Goal: Task Accomplishment & Management: Use online tool/utility

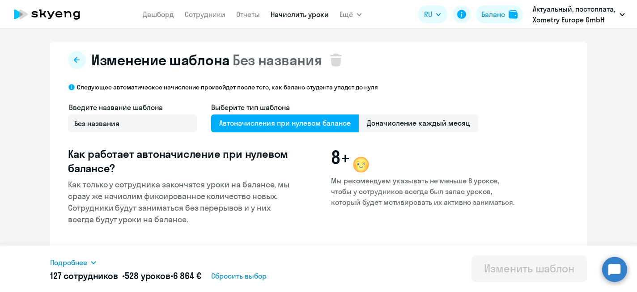
select select "10"
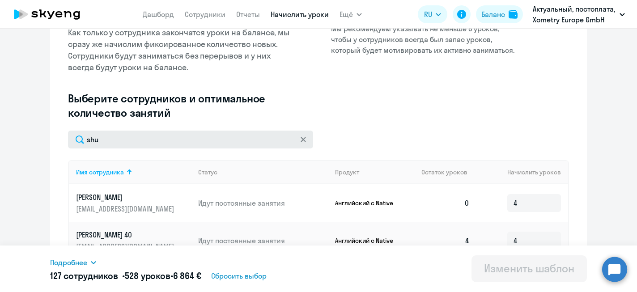
scroll to position [144, 0]
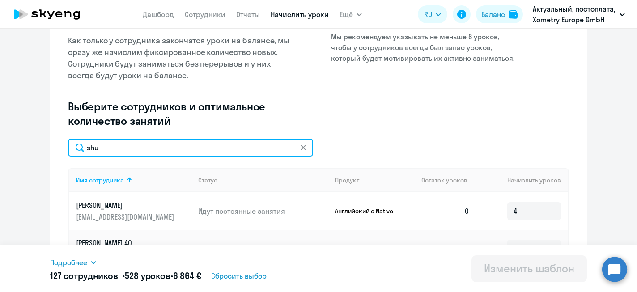
click at [184, 148] on input "shu" at bounding box center [190, 148] width 245 height 18
type input "s"
click at [160, 147] on input "text" at bounding box center [190, 148] width 245 height 18
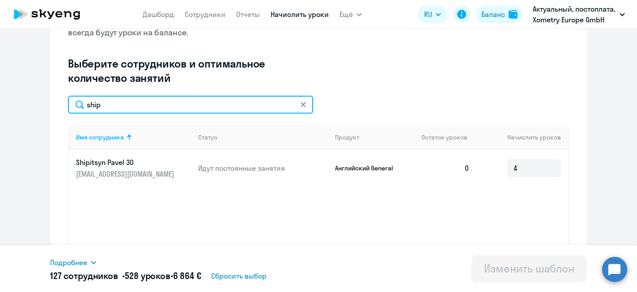
scroll to position [190, 0]
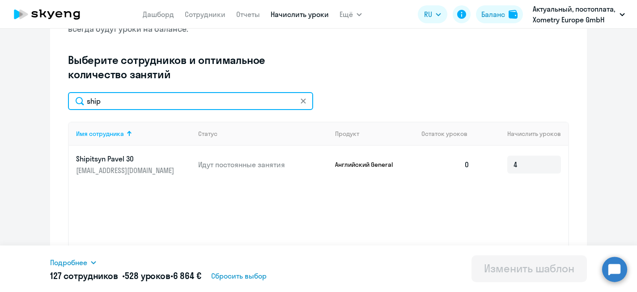
type input "ship"
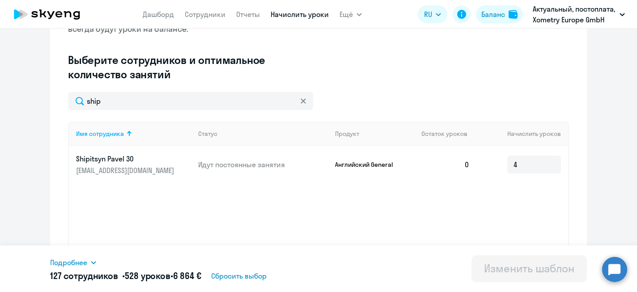
click at [127, 160] on p "Shipitsyn Pavel 30" at bounding box center [126, 159] width 100 height 10
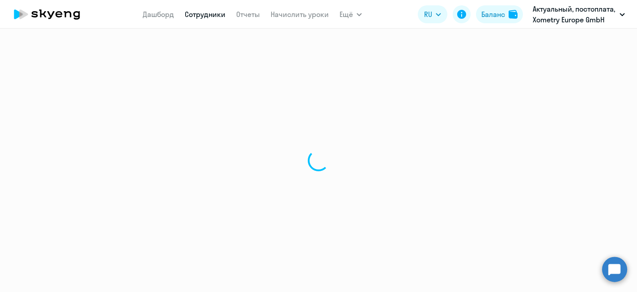
select select "english"
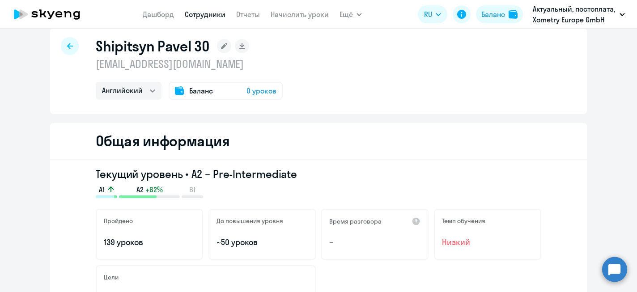
scroll to position [17, 0]
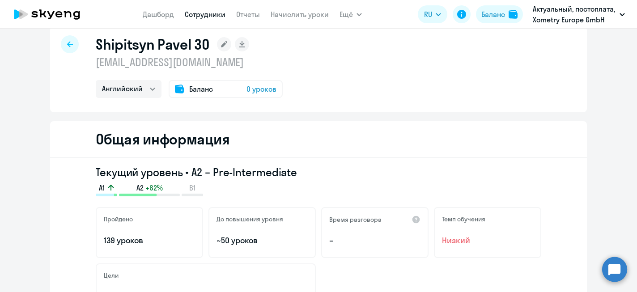
click at [227, 87] on div "Баланс 0 уроков" at bounding box center [226, 89] width 114 height 18
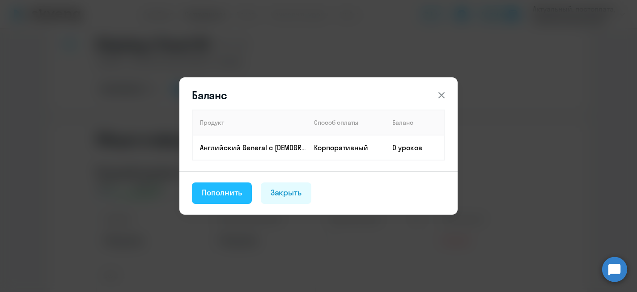
click at [201, 200] on button "Пополнить" at bounding box center [222, 192] width 60 height 21
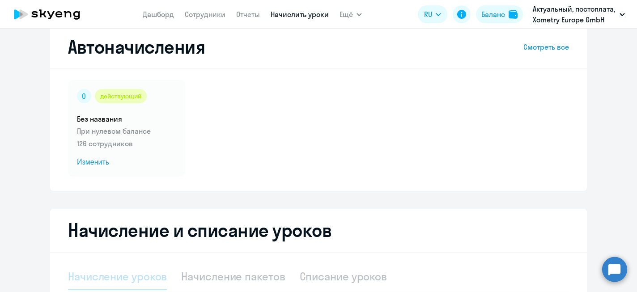
select select "10"
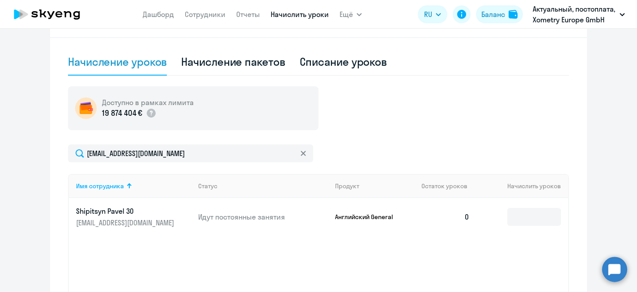
scroll to position [244, 0]
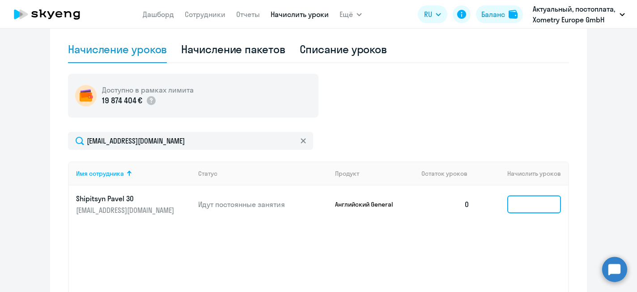
click at [523, 209] on input at bounding box center [534, 204] width 54 height 18
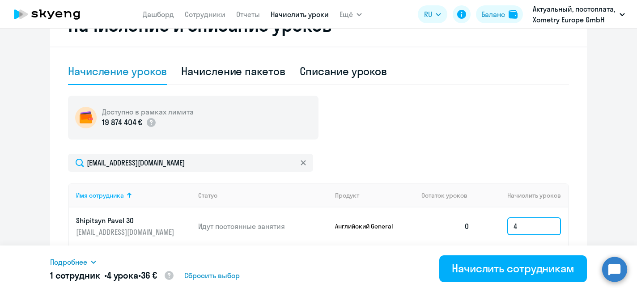
scroll to position [236, 0]
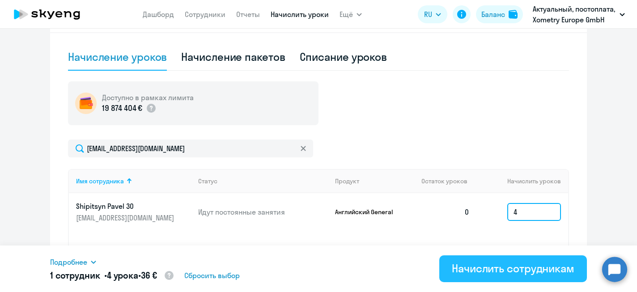
type input "4"
click at [503, 269] on div "Начислить сотрудникам" at bounding box center [513, 268] width 122 height 14
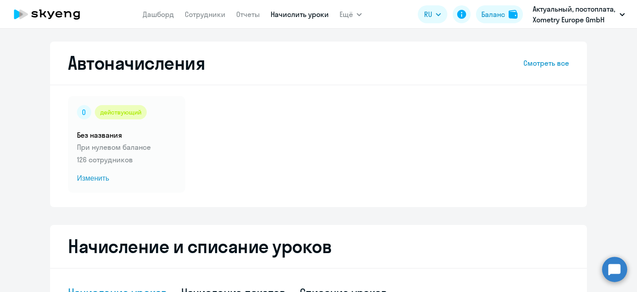
scroll to position [0, 0]
